Goal: Transaction & Acquisition: Purchase product/service

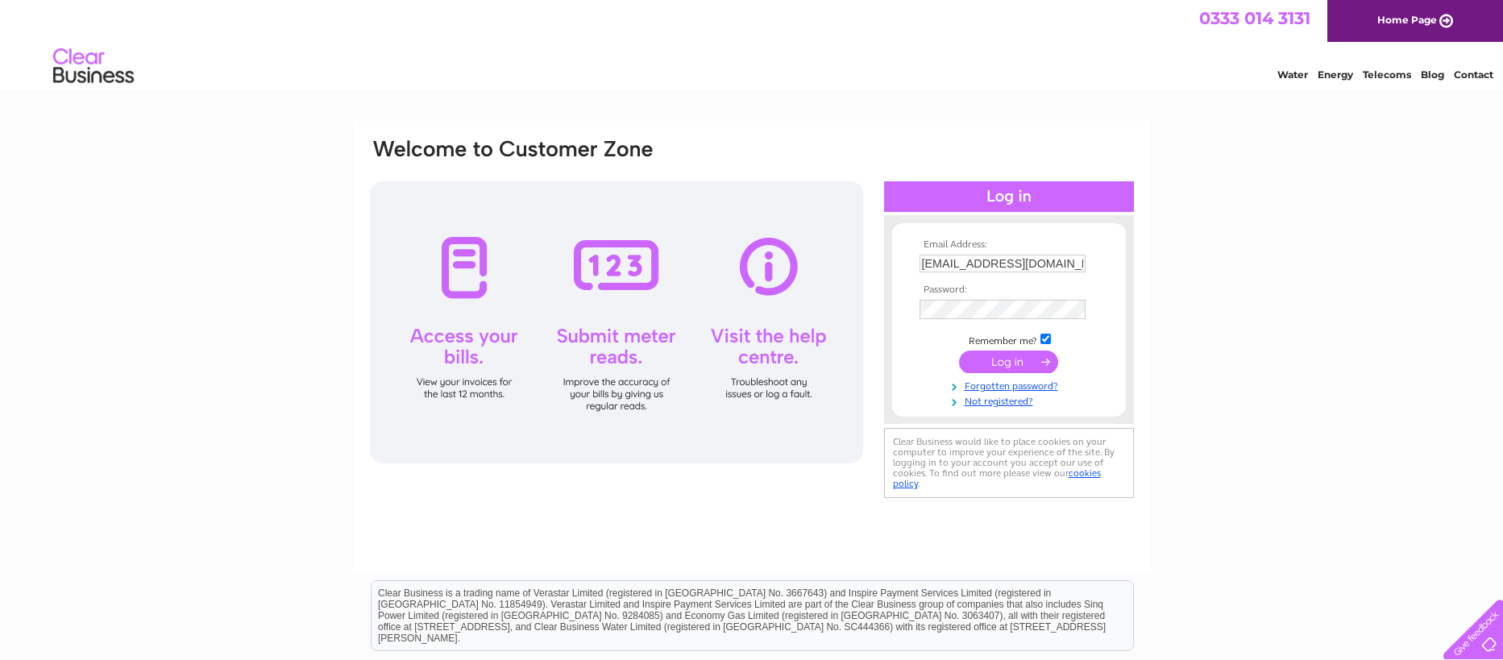
click at [1012, 359] on input "submit" at bounding box center [1008, 362] width 99 height 23
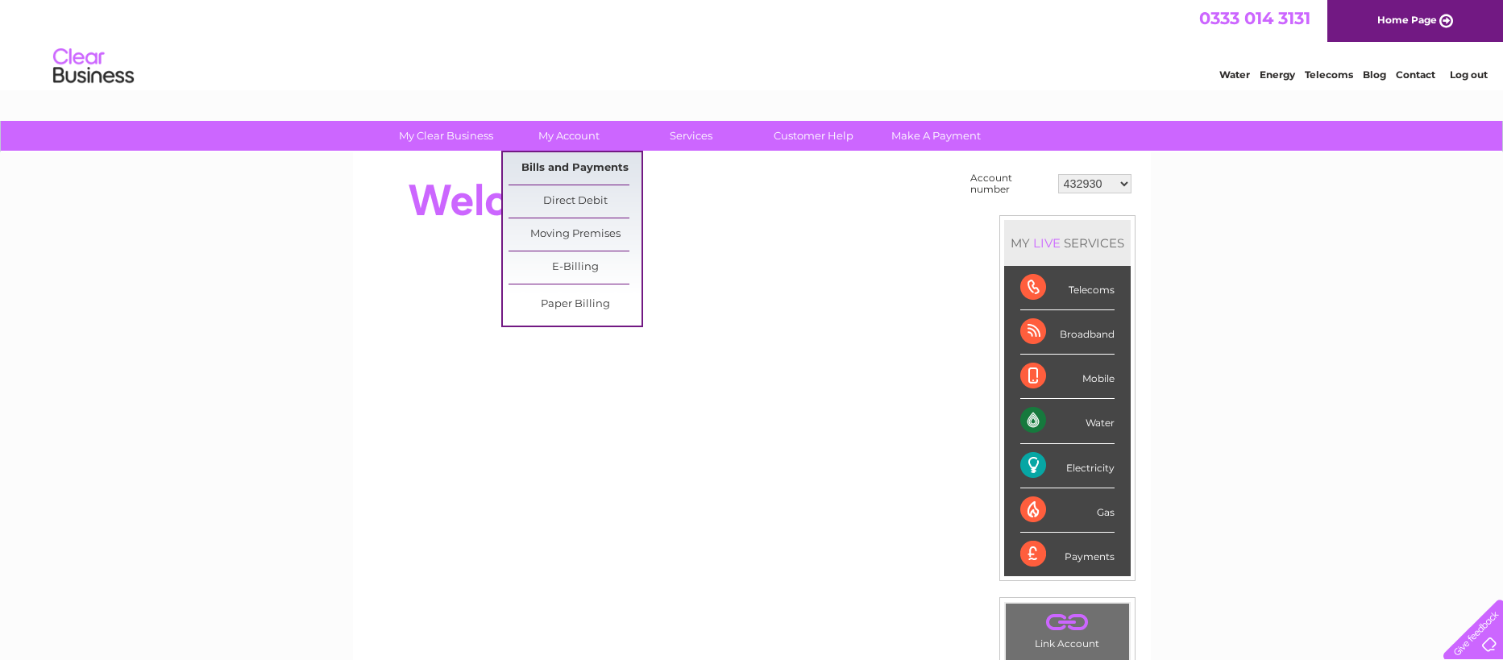
click at [574, 174] on link "Bills and Payments" at bounding box center [574, 168] width 133 height 32
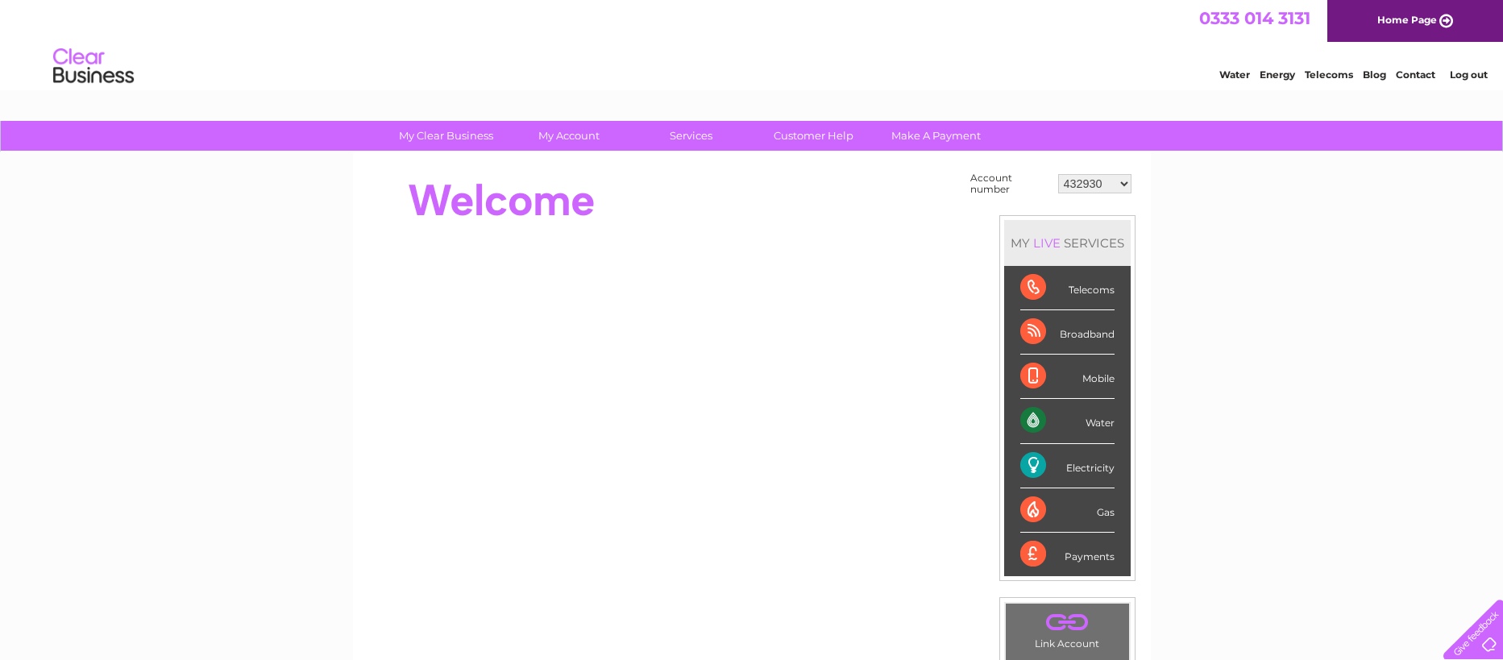
click at [1118, 189] on select "432930 448490 30279407 30279448" at bounding box center [1094, 183] width 73 height 19
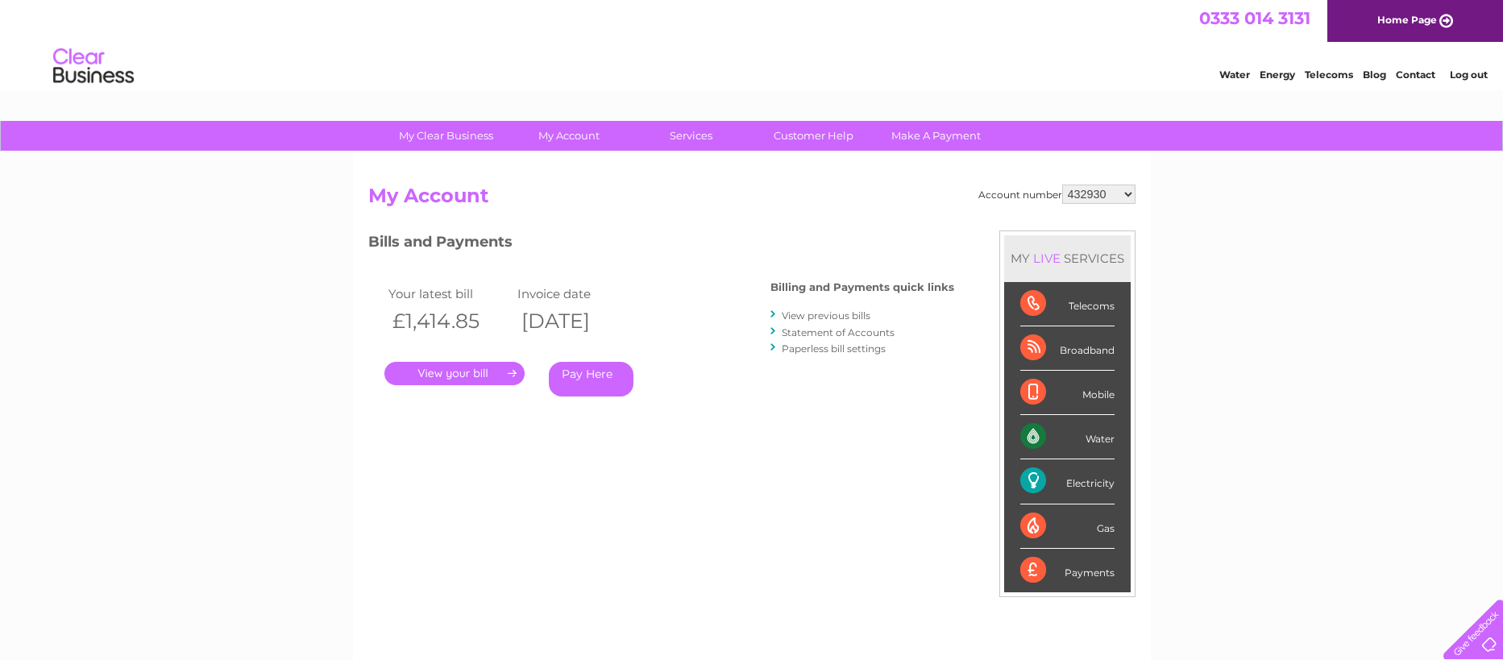
select select "30279407"
click option "30279407" at bounding box center [0, 0] width 0 height 0
click at [816, 314] on link "View previous bills" at bounding box center [826, 315] width 89 height 12
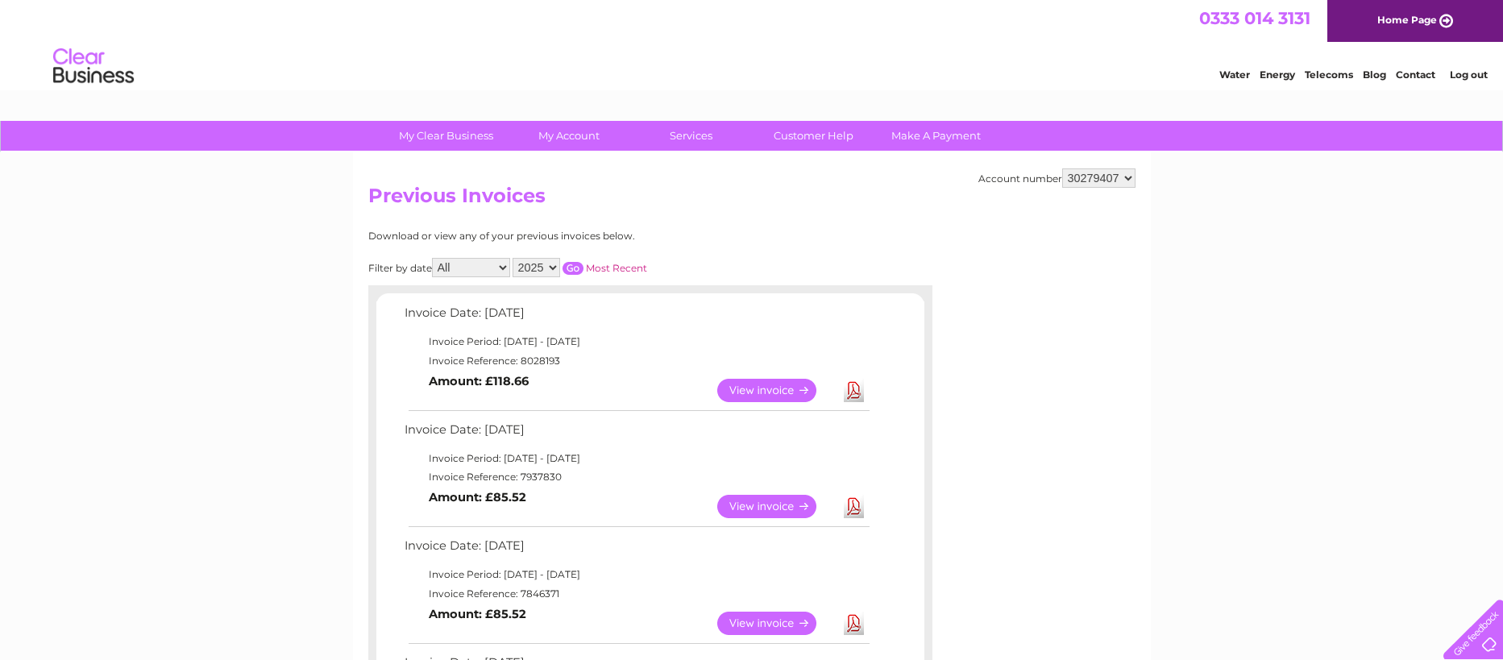
click at [787, 391] on link "View" at bounding box center [776, 390] width 118 height 23
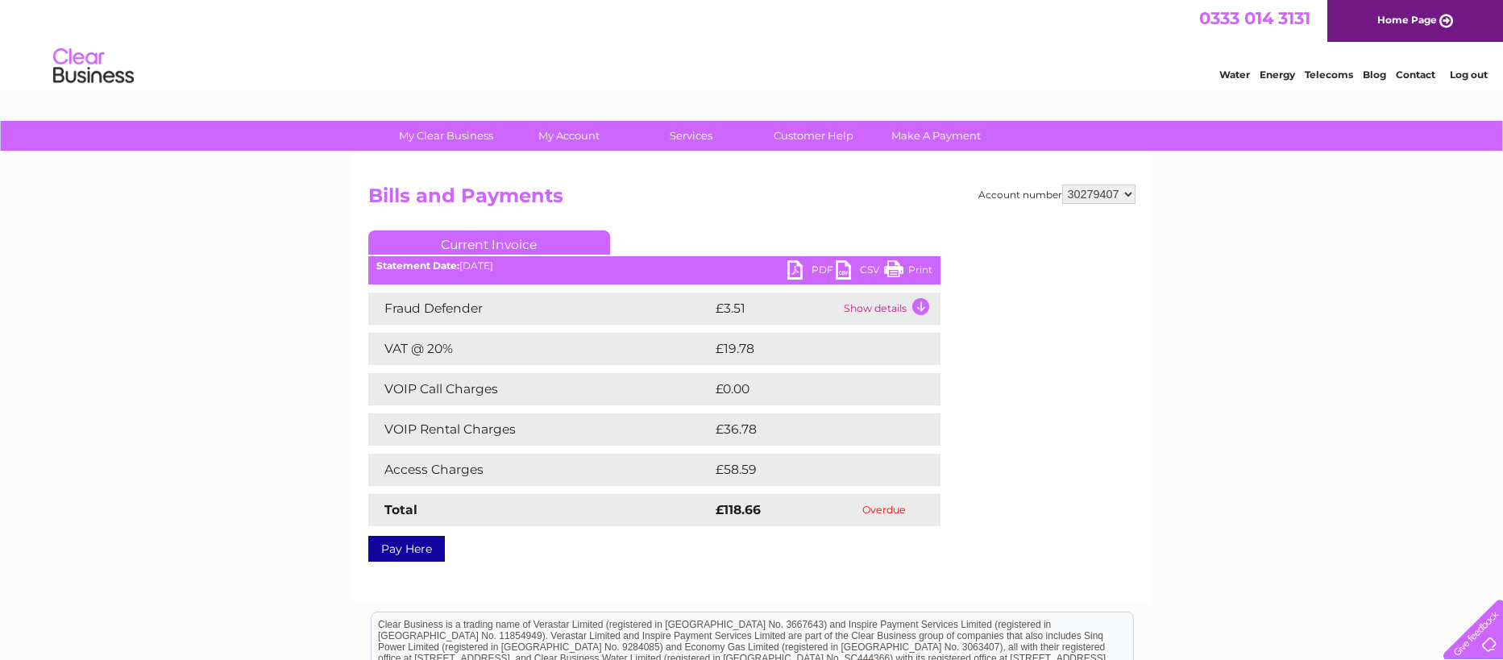
click at [389, 550] on link "Pay Here" at bounding box center [406, 549] width 77 height 26
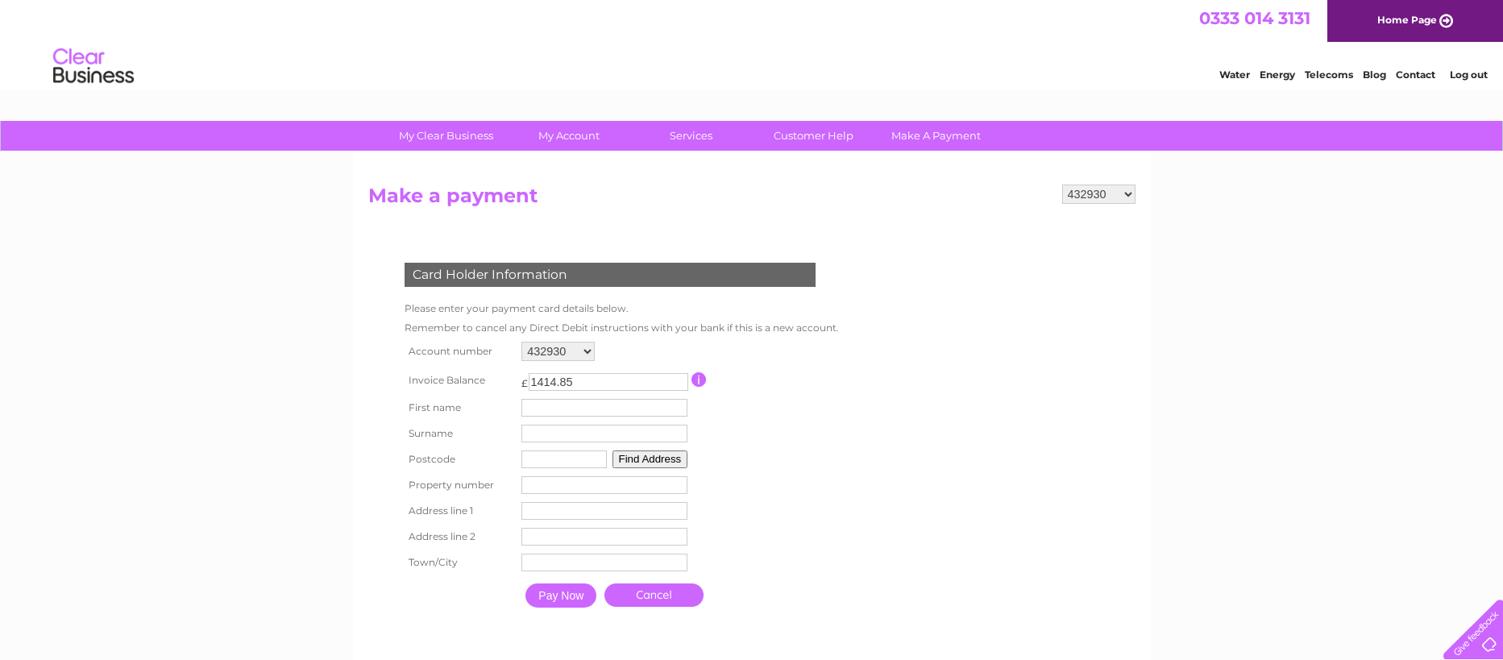
select select "30279407"
click option "30279407" at bounding box center [0, 0] width 0 height 0
